Goal: Check status: Check status

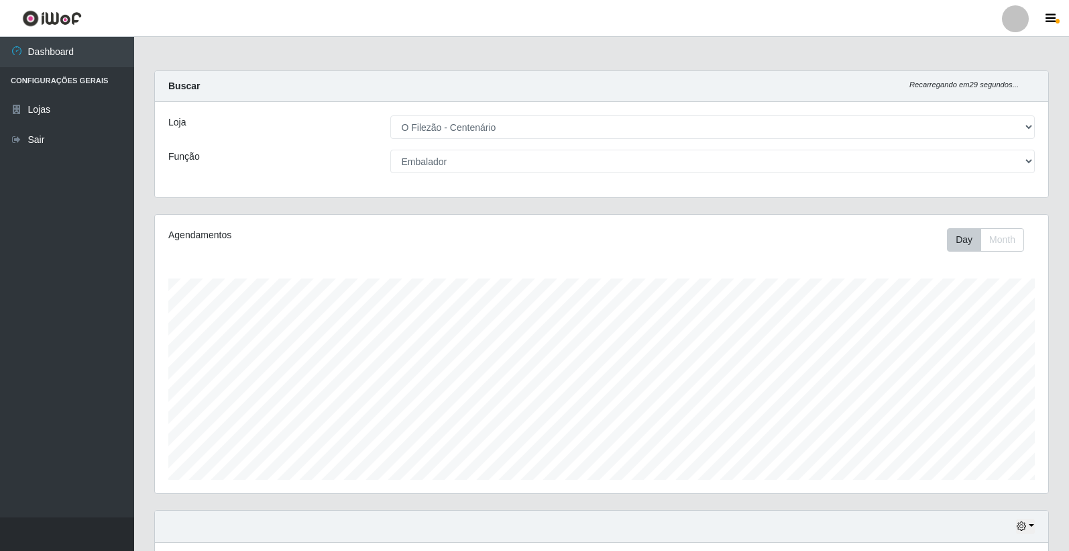
select select "203"
select select "1"
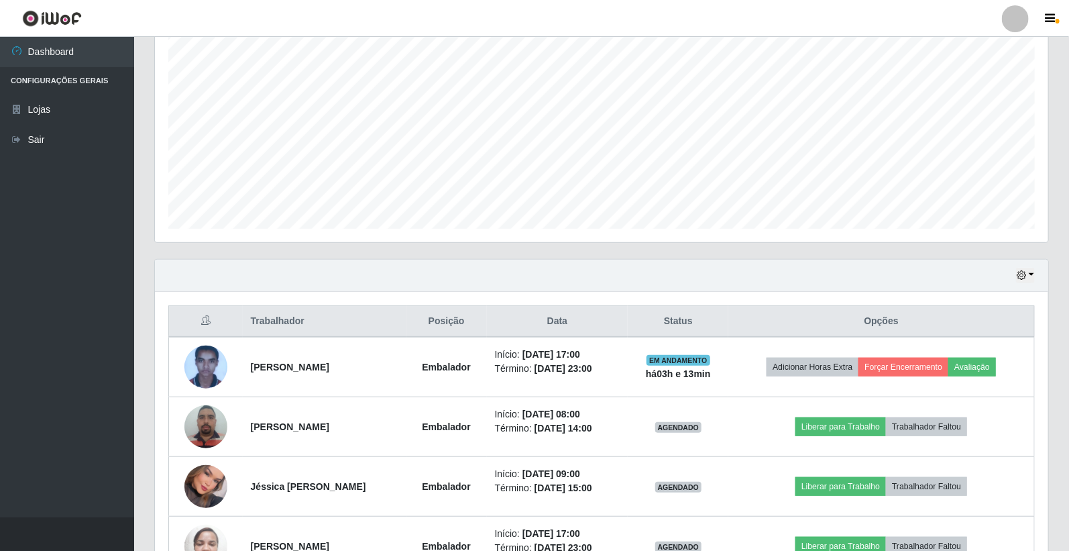
scroll to position [278, 893]
click at [1056, 16] on button "button" at bounding box center [1052, 18] width 34 height 19
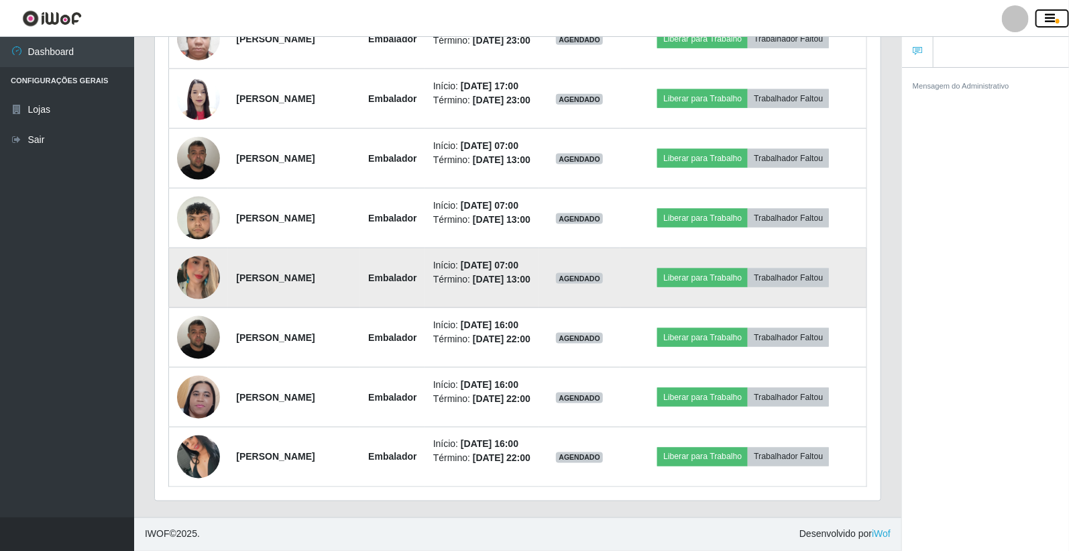
scroll to position [698, 0]
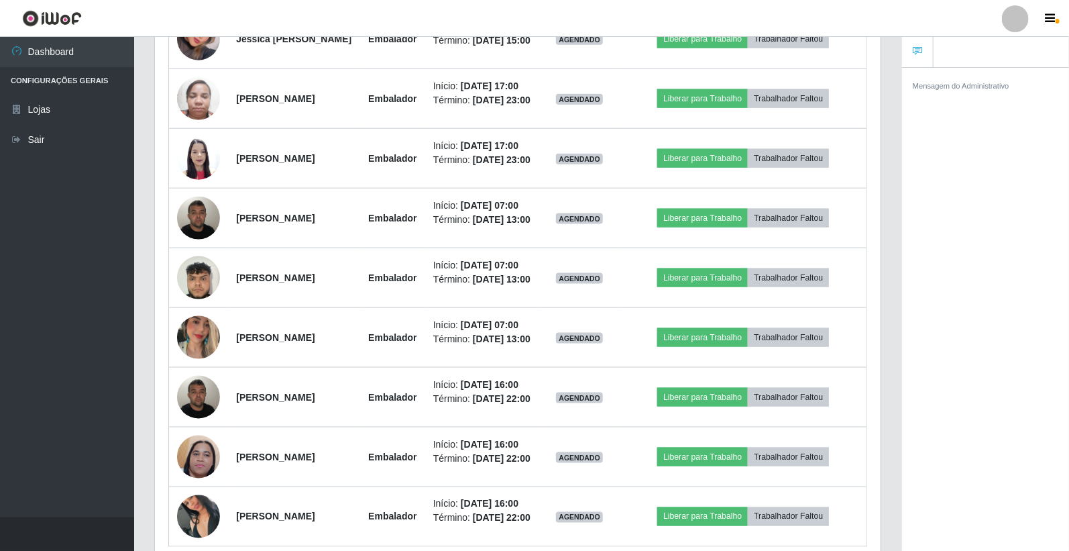
drag, startPoint x: 378, startPoint y: 326, endPoint x: 0, endPoint y: 186, distance: 403.1
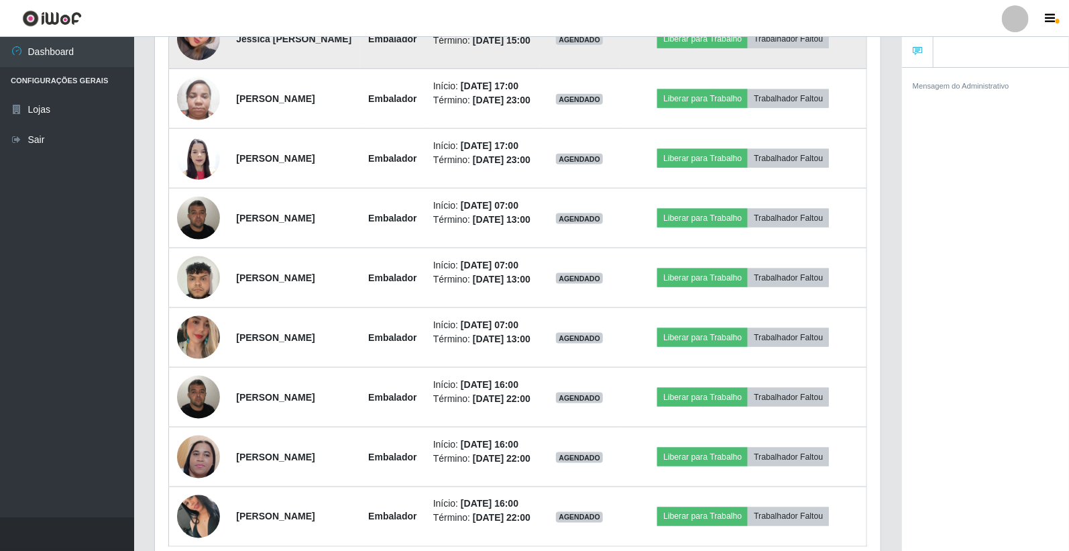
drag, startPoint x: 0, startPoint y: 186, endPoint x: 487, endPoint y: 97, distance: 495.1
click at [487, 48] on li "Término: [DATE] 15:00" at bounding box center [482, 41] width 98 height 14
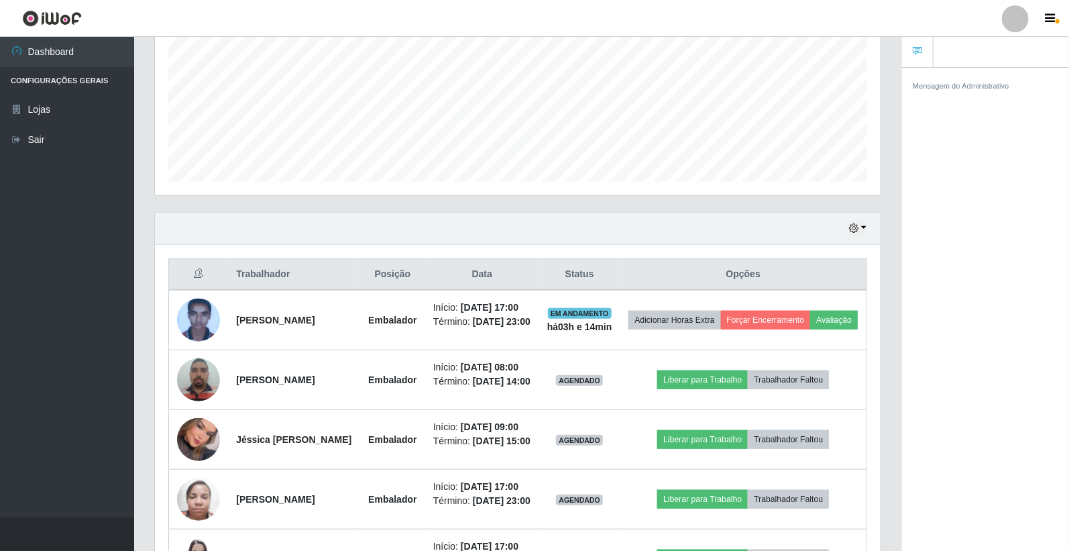
scroll to position [447, 0]
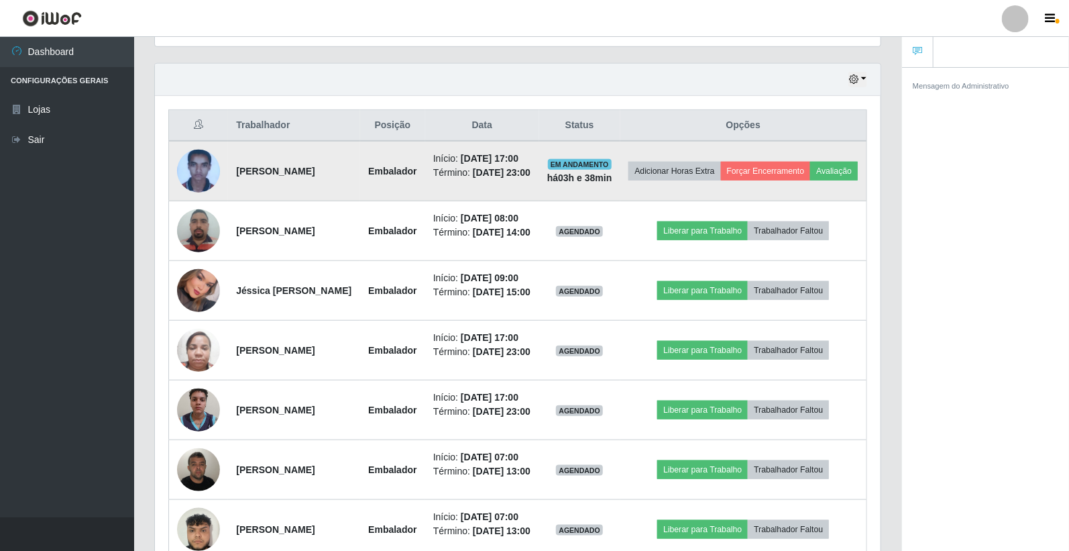
click at [661, 201] on td "Adicionar Horas Extra Forçar Encerramento Avaliação" at bounding box center [743, 171] width 247 height 60
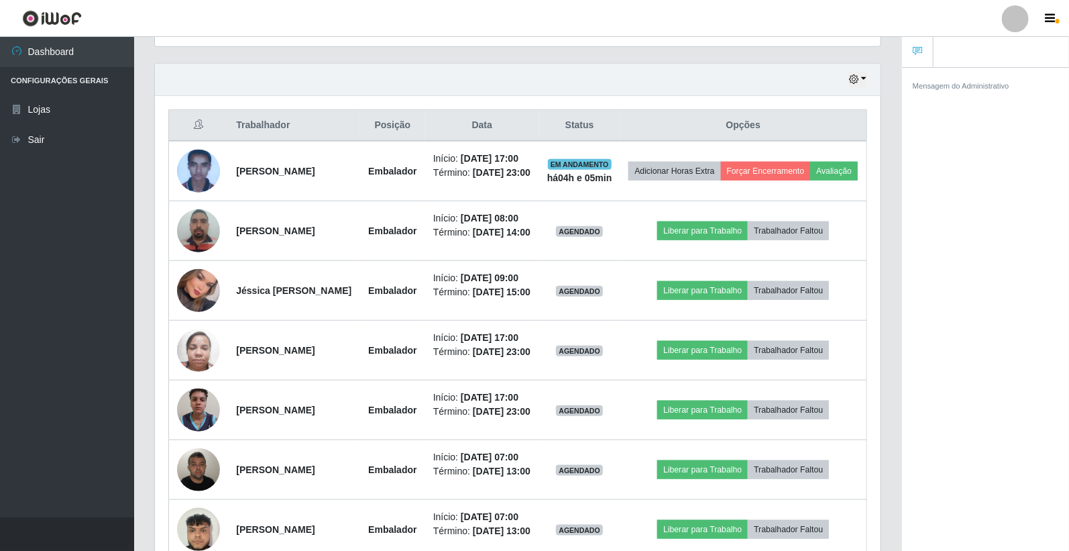
click at [1002, 353] on div "Mensagem do Administrativo" at bounding box center [985, 311] width 167 height 488
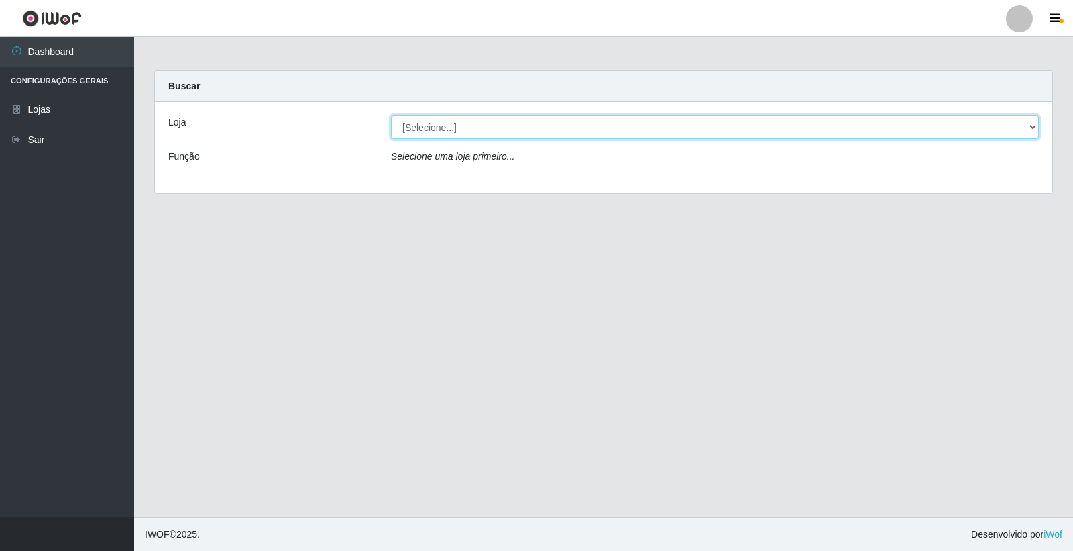
click at [413, 126] on select "[Selecione...] O Filezão - Centenário" at bounding box center [715, 126] width 648 height 23
select select "203"
click at [391, 115] on select "[Selecione...] O Filezão - Centenário" at bounding box center [715, 126] width 648 height 23
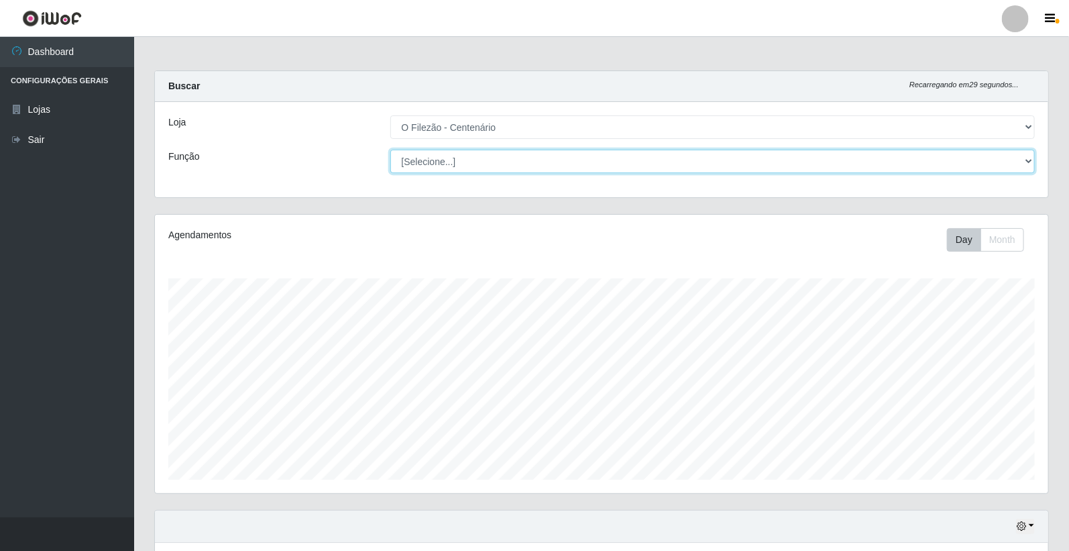
click at [426, 156] on select "[Selecione...] Auxiliar de Estacionamento Auxiliar de Estacionamento + Auxiliar…" at bounding box center [712, 161] width 645 height 23
select select "1"
click at [390, 150] on select "[Selecione...] Auxiliar de Estacionamento Auxiliar de Estacionamento + Auxiliar…" at bounding box center [712, 161] width 645 height 23
